Goal: Information Seeking & Learning: Learn about a topic

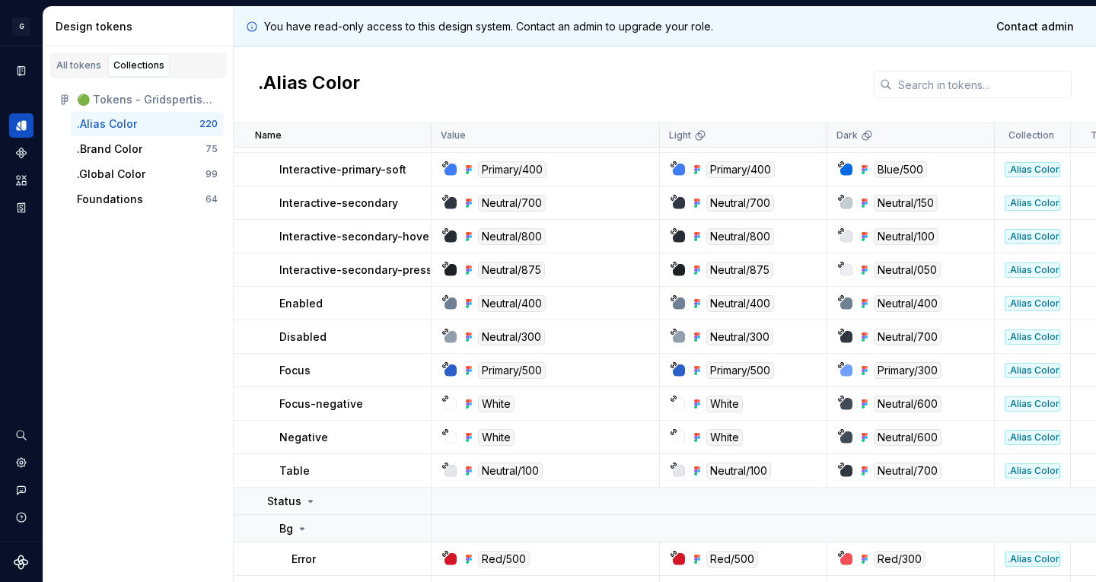
scroll to position [2055, 0]
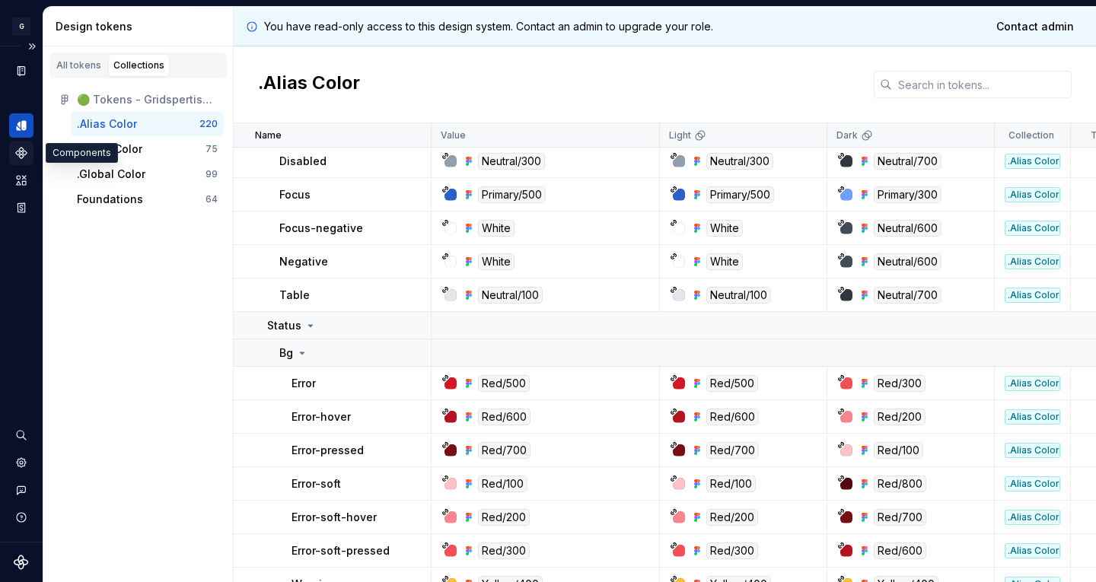
click at [28, 144] on div "Components" at bounding box center [21, 153] width 24 height 24
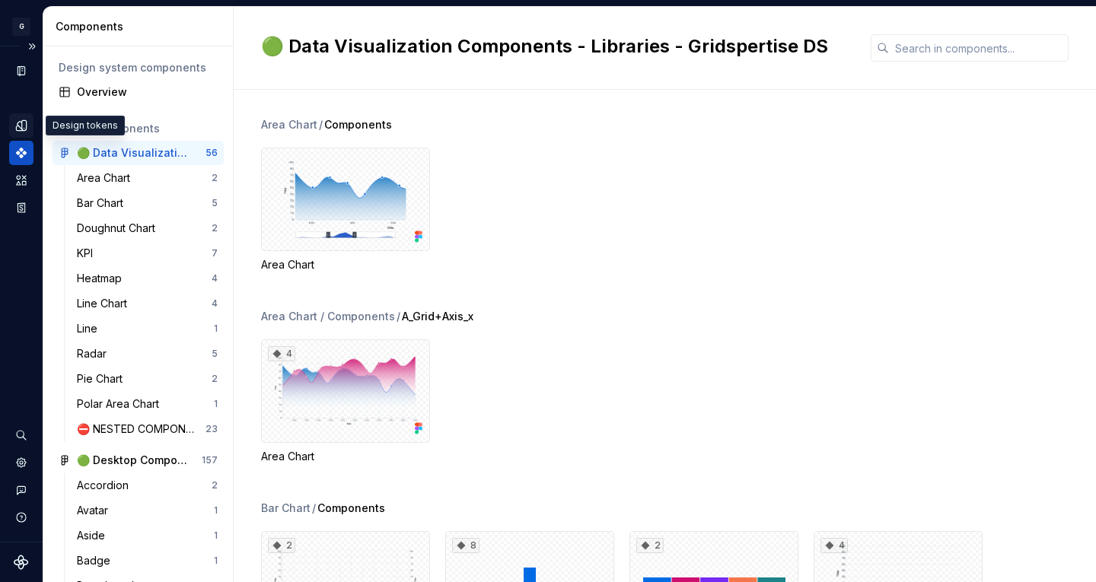
click at [20, 119] on icon "Design tokens" at bounding box center [21, 126] width 14 height 14
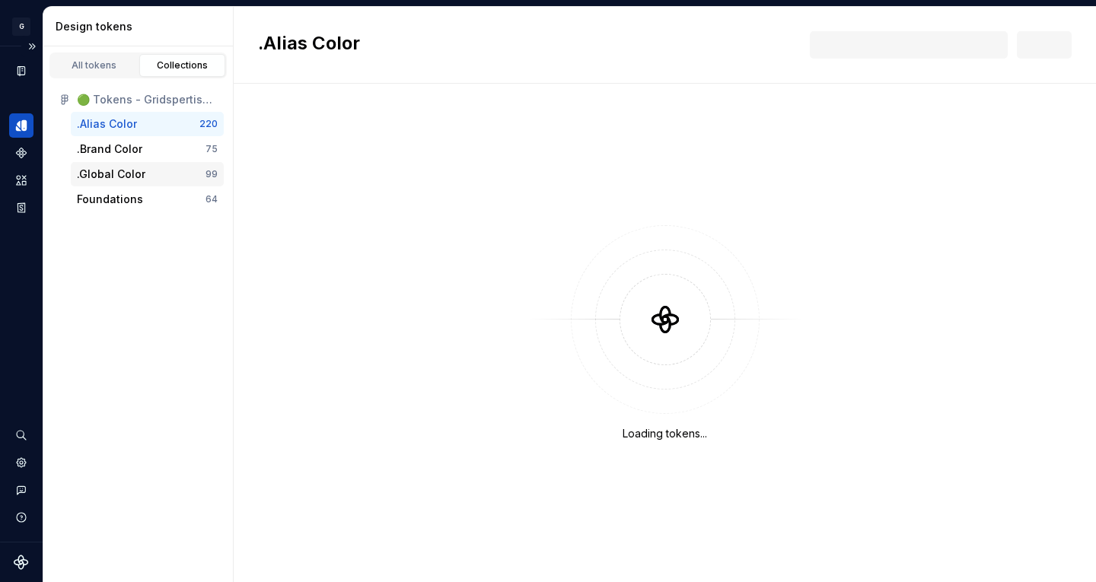
click at [117, 183] on div ".Global Color 99" at bounding box center [147, 174] width 153 height 24
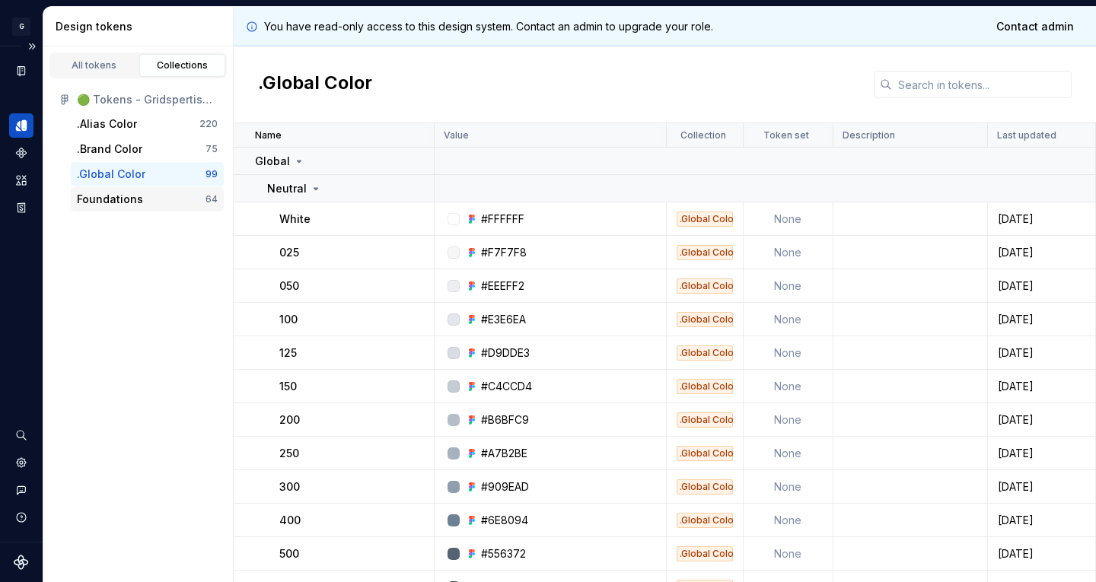
click at [123, 197] on div "Foundations" at bounding box center [110, 199] width 66 height 15
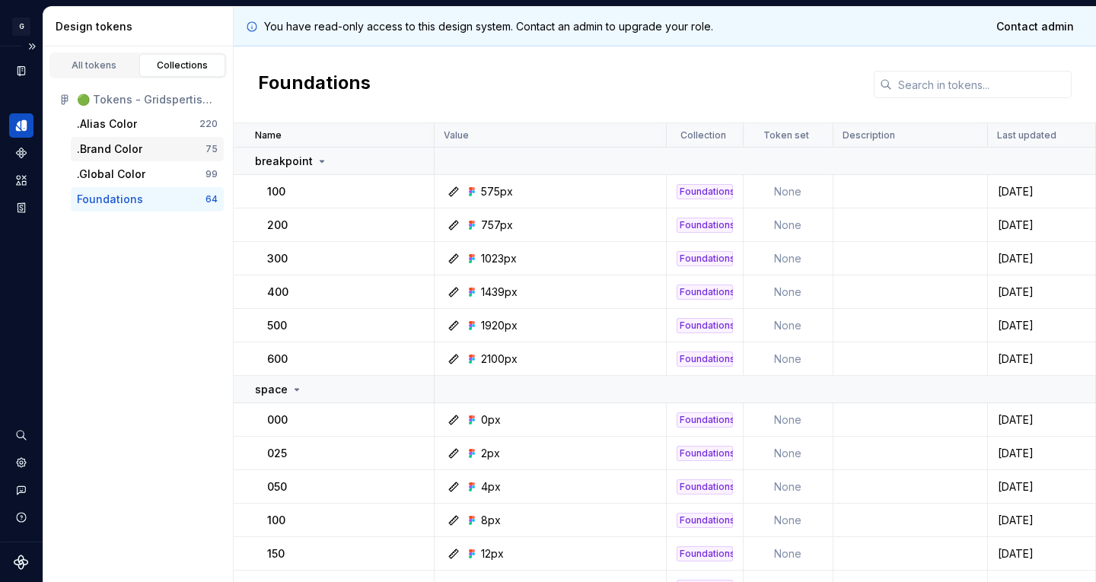
click at [122, 154] on div ".Brand Color" at bounding box center [109, 149] width 65 height 15
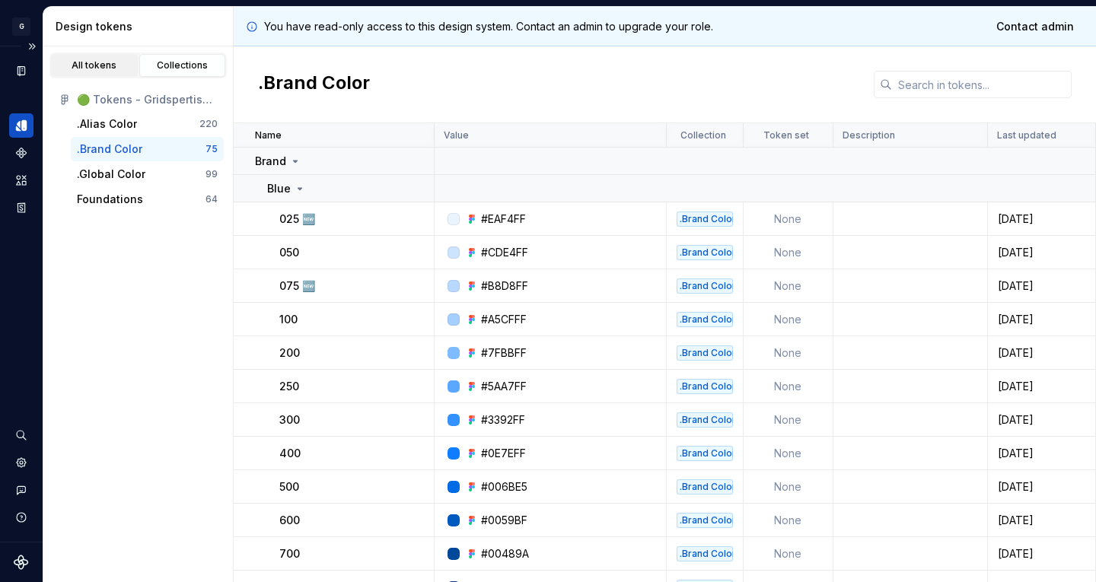
click at [102, 72] on link "All tokens" at bounding box center [94, 65] width 87 height 23
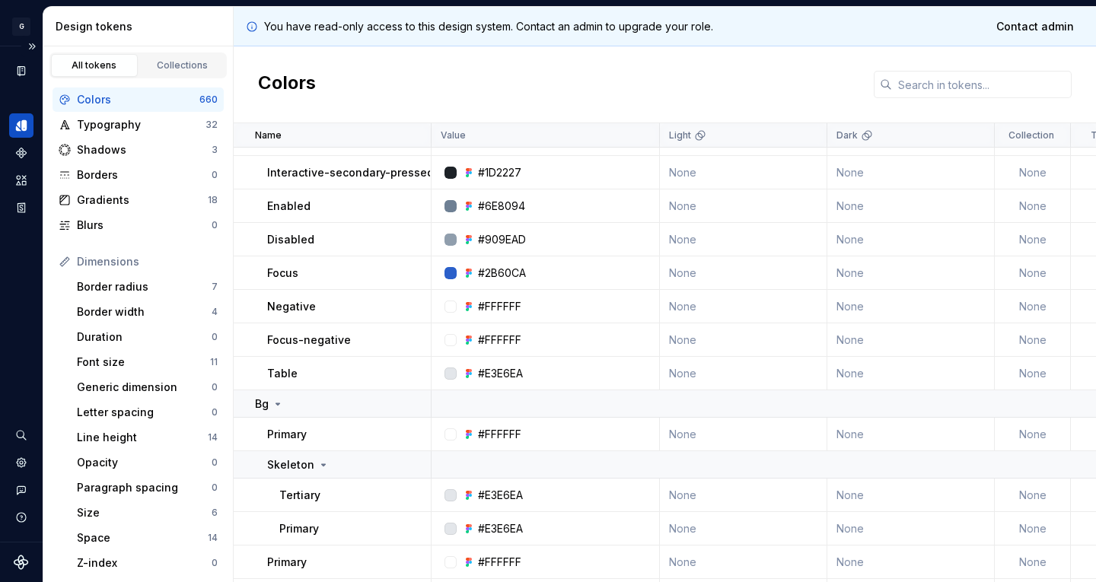
scroll to position [381, 0]
